Goal: Find specific page/section: Find specific page/section

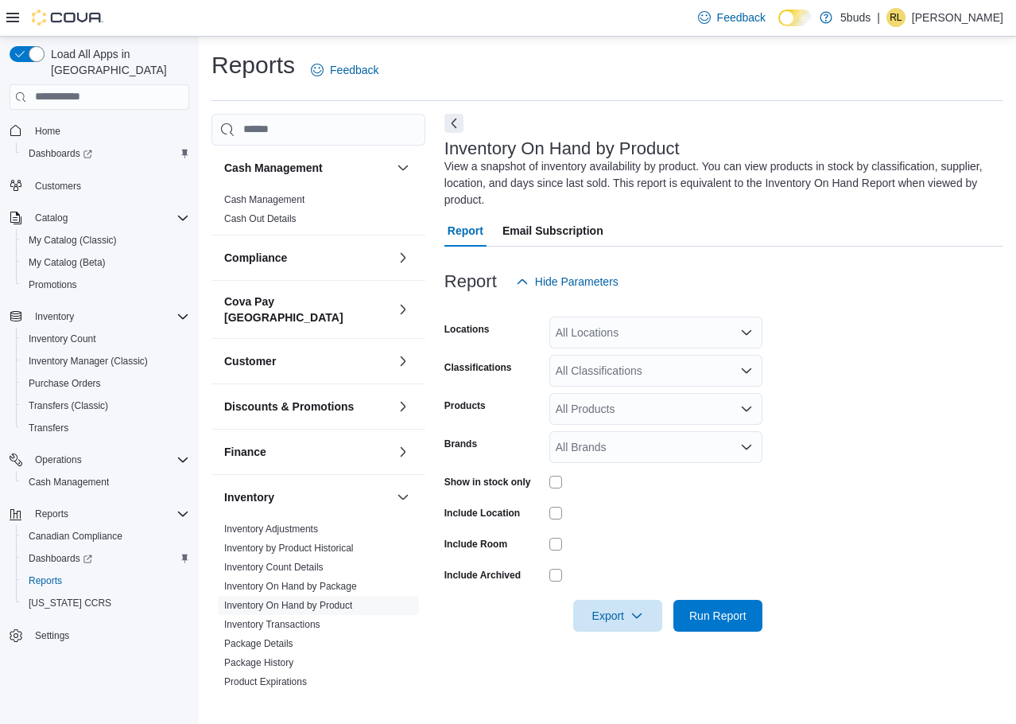
click at [661, 341] on div "All Locations" at bounding box center [655, 332] width 213 height 32
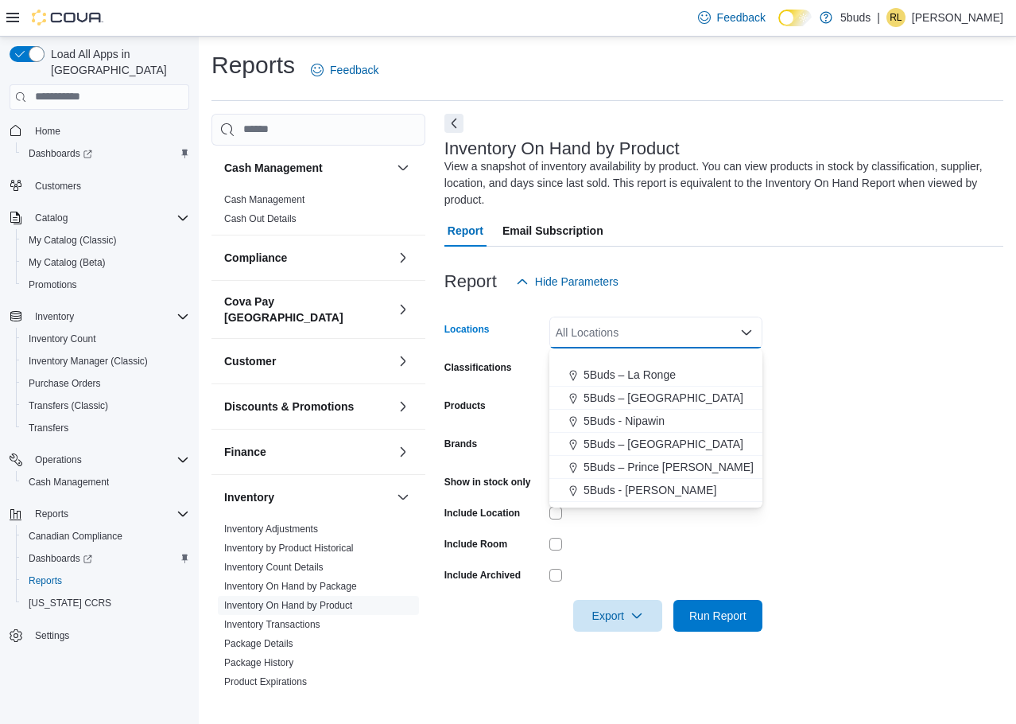
scroll to position [118, 0]
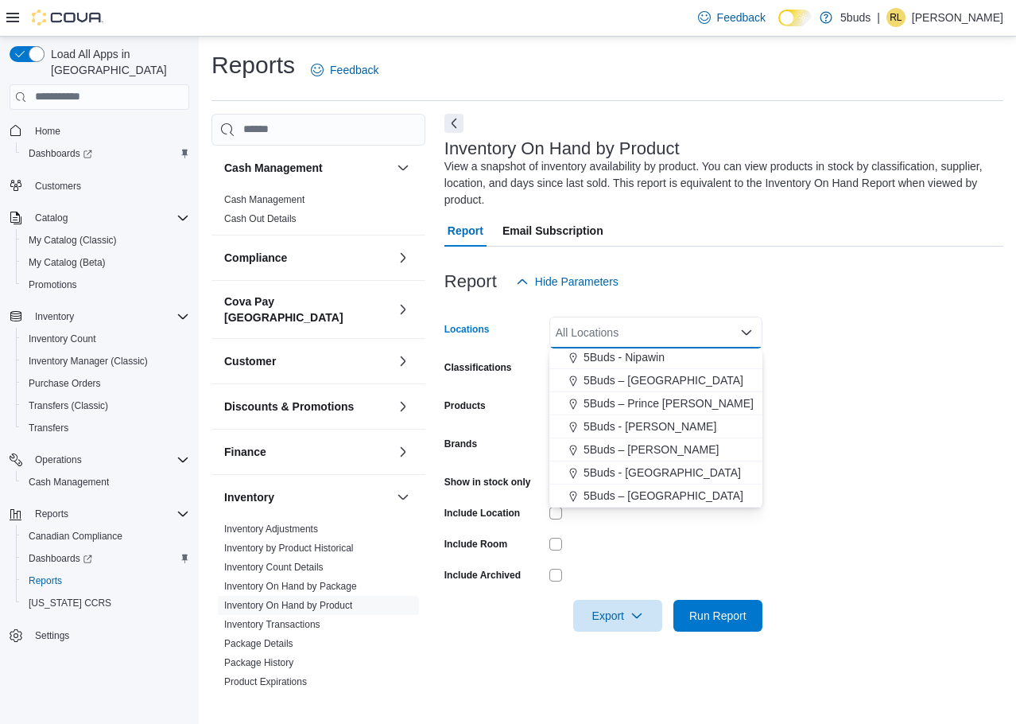
click at [812, 336] on form "Locations All Locations Combo box. Selected. Combo box input. All Locations. Ty…" at bounding box center [723, 464] width 559 height 334
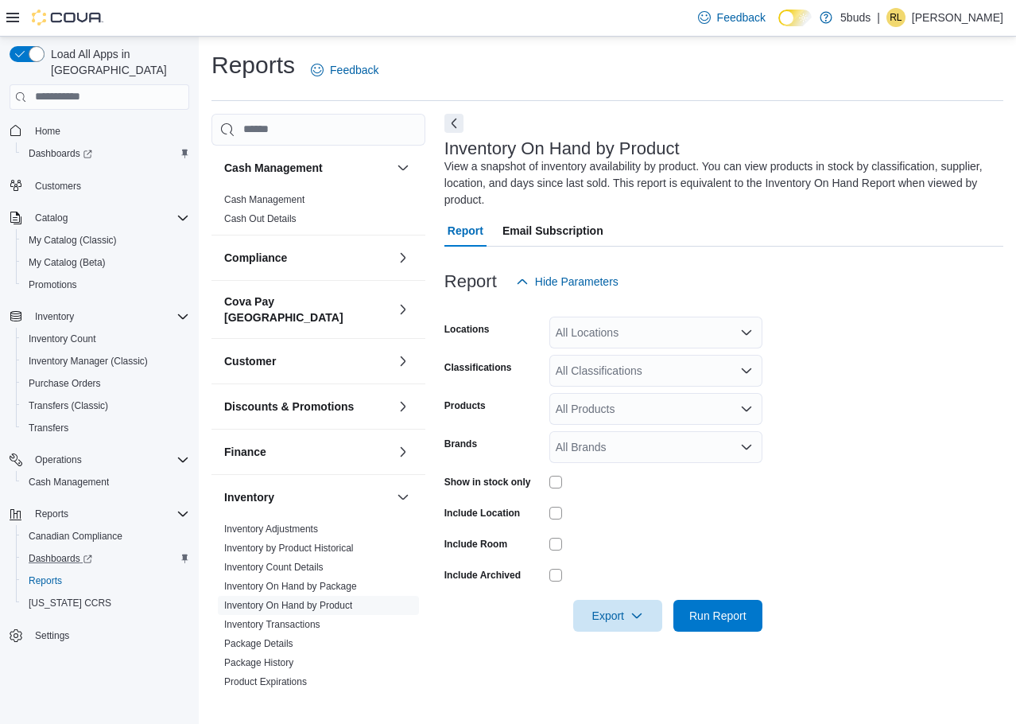
click at [99, 549] on div "Dashboards" at bounding box center [105, 558] width 167 height 19
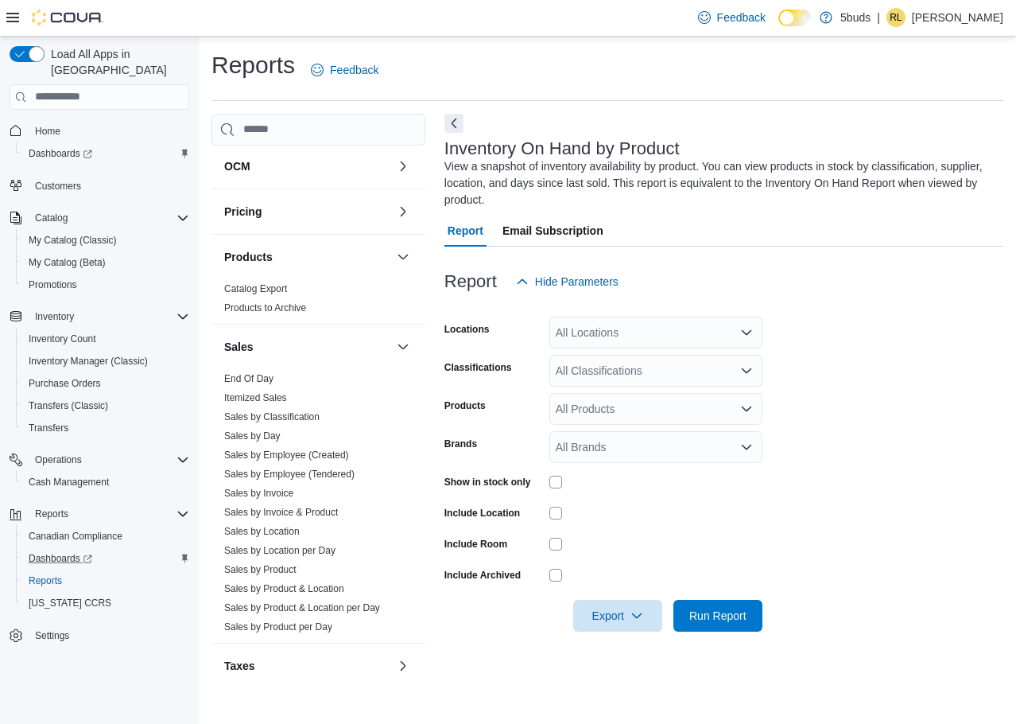
scroll to position [660, 0]
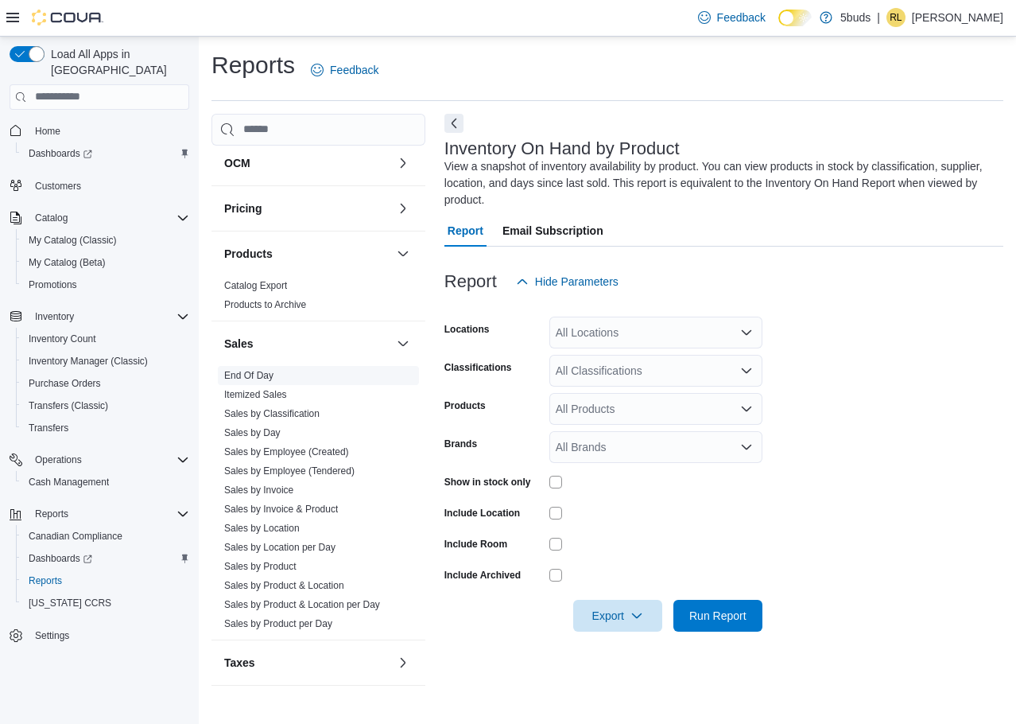
click at [296, 366] on span "End Of Day" at bounding box center [318, 375] width 201 height 19
click at [250, 370] on link "End Of Day" at bounding box center [248, 375] width 49 height 11
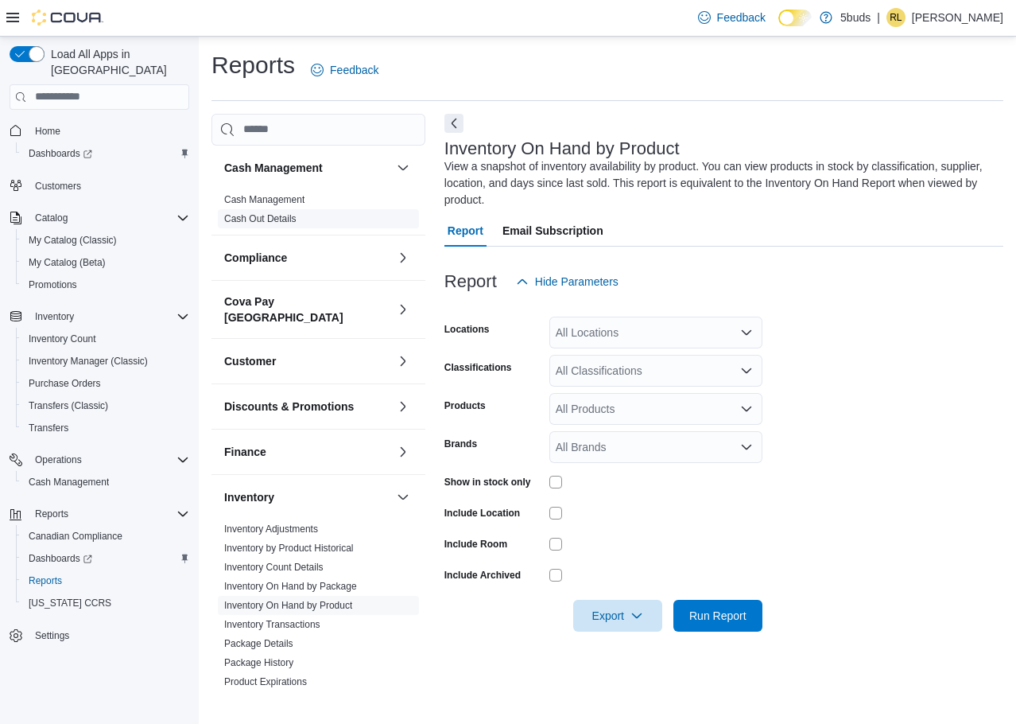
click at [251, 217] on link "Cash Out Details" at bounding box center [260, 218] width 72 height 11
